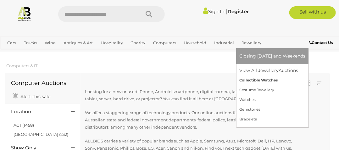
click at [252, 81] on link "Collectible Watches" at bounding box center [272, 80] width 66 height 10
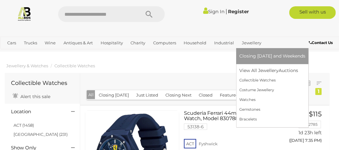
click at [247, 41] on link "Jewellery" at bounding box center [251, 43] width 24 height 10
click at [249, 98] on link "Watches" at bounding box center [272, 100] width 66 height 10
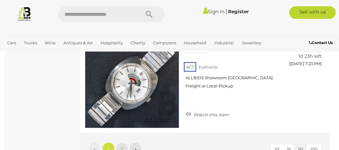
scroll to position [5370, 0]
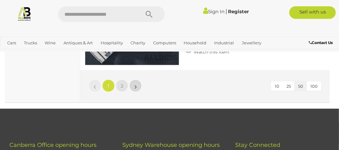
click at [137, 79] on link "»" at bounding box center [135, 85] width 13 height 13
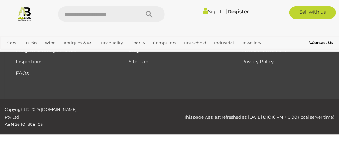
scroll to position [113, 0]
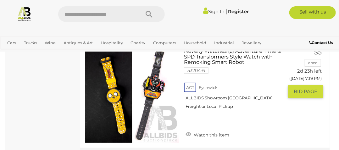
scroll to position [3348, 0]
